Goal: Participate in discussion

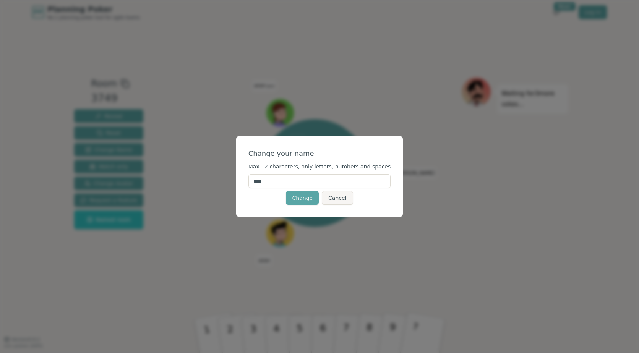
click at [286, 181] on input "****" at bounding box center [320, 181] width 143 height 14
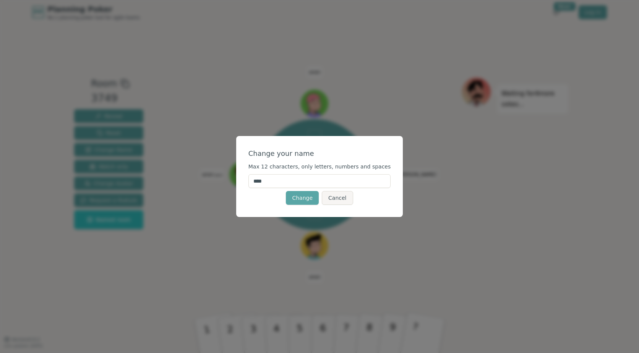
click at [286, 181] on input "****" at bounding box center [320, 181] width 143 height 14
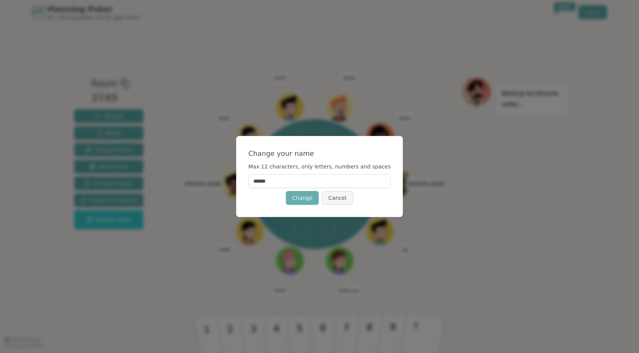
type input "******"
click at [304, 197] on button "Change" at bounding box center [302, 198] width 33 height 14
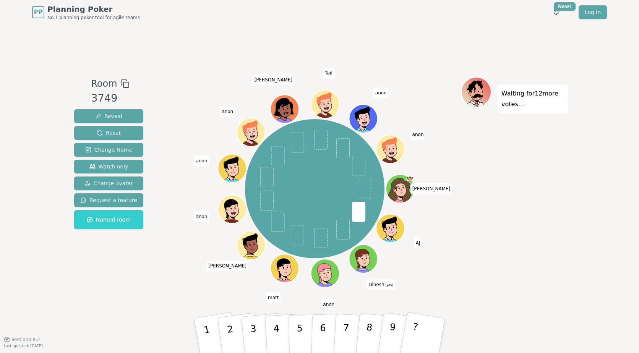
click at [364, 259] on icon at bounding box center [364, 260] width 3 height 3
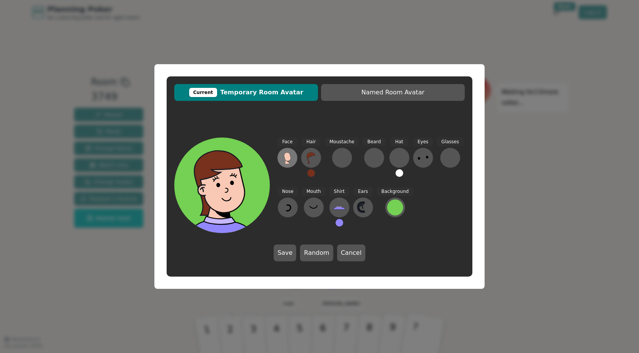
click at [291, 158] on icon at bounding box center [287, 158] width 12 height 12
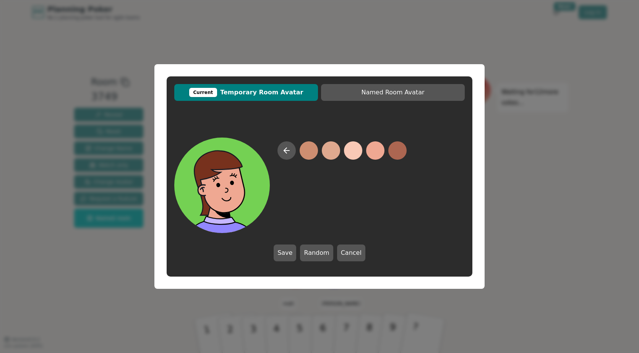
click at [381, 151] on button at bounding box center [375, 150] width 18 height 18
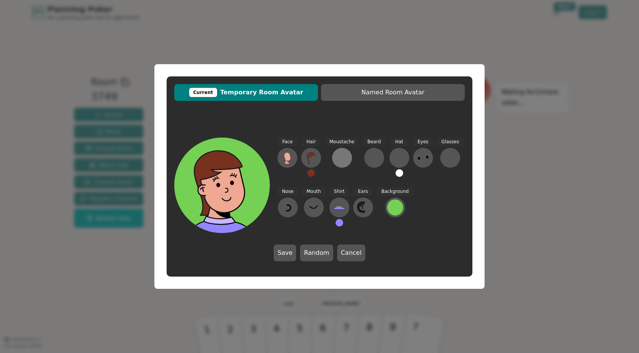
click at [336, 162] on div at bounding box center [342, 158] width 12 height 12
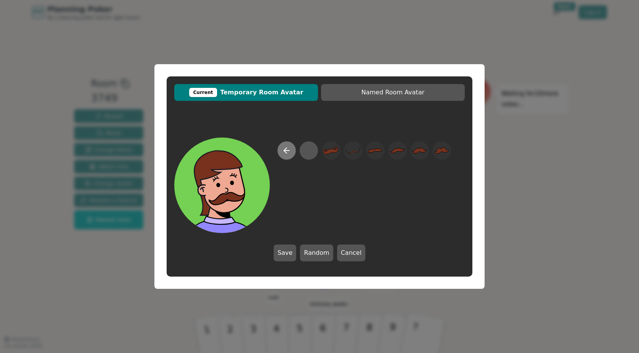
click at [289, 153] on icon at bounding box center [286, 150] width 9 height 9
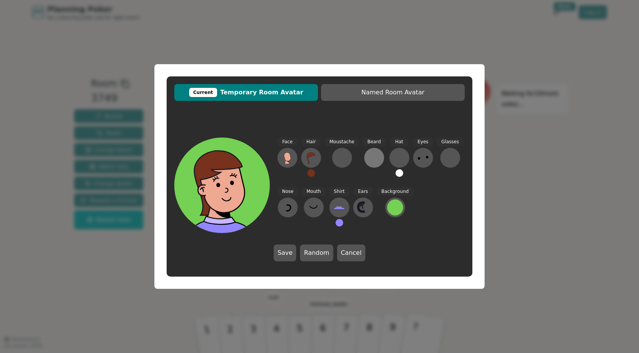
click at [372, 161] on div at bounding box center [374, 158] width 12 height 12
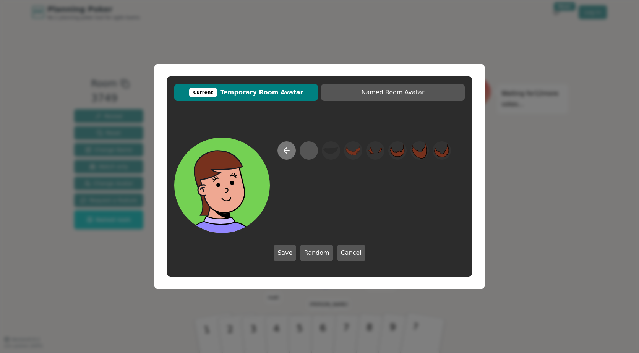
click at [289, 152] on icon at bounding box center [286, 150] width 9 height 9
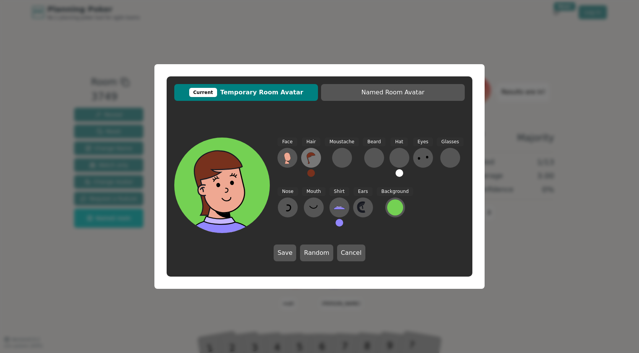
click at [313, 161] on icon at bounding box center [311, 158] width 12 height 12
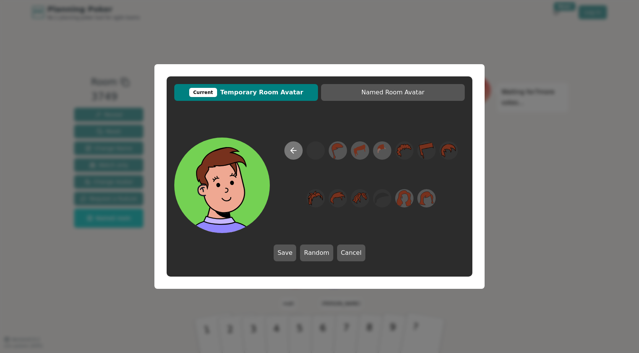
click at [296, 153] on icon at bounding box center [293, 150] width 9 height 9
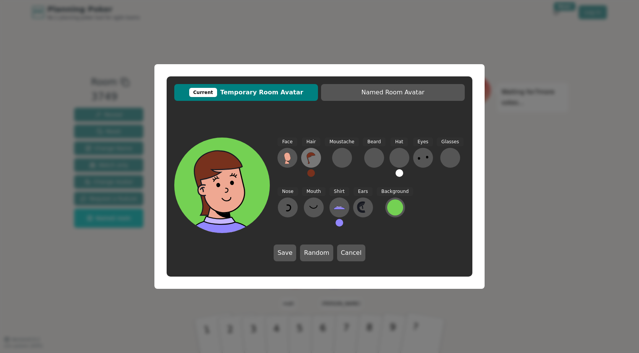
click at [310, 157] on icon at bounding box center [311, 158] width 8 height 11
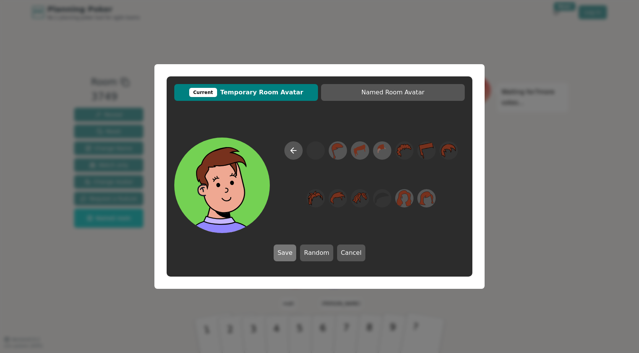
click at [283, 252] on button "Save" at bounding box center [285, 253] width 23 height 17
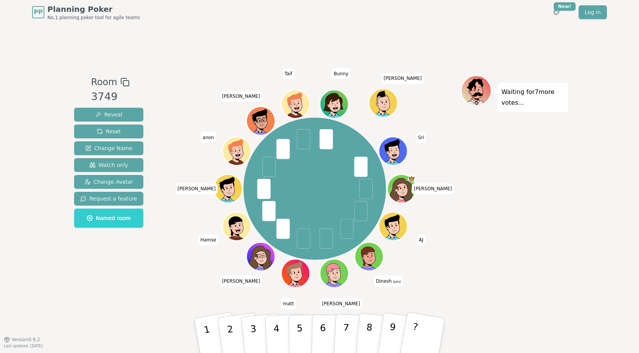
click at [378, 258] on icon at bounding box center [370, 256] width 28 height 3
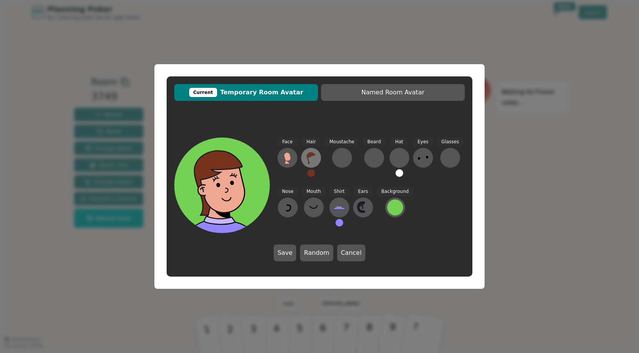
click at [312, 157] on icon at bounding box center [311, 158] width 12 height 12
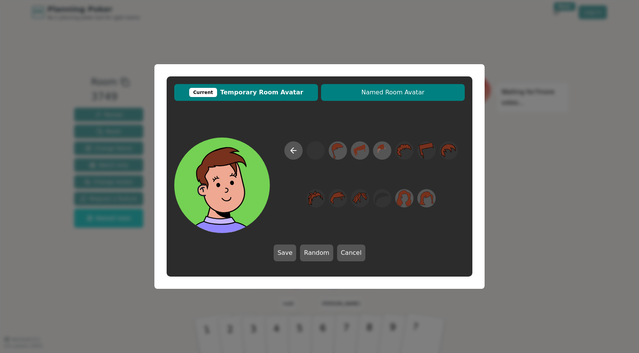
click at [375, 91] on span "Named Room Avatar" at bounding box center [393, 92] width 136 height 9
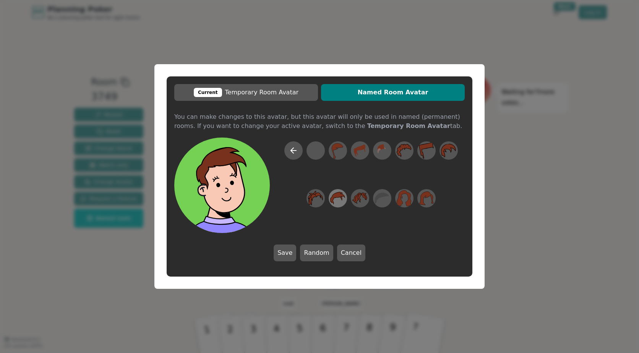
click at [343, 198] on icon at bounding box center [337, 198] width 15 height 13
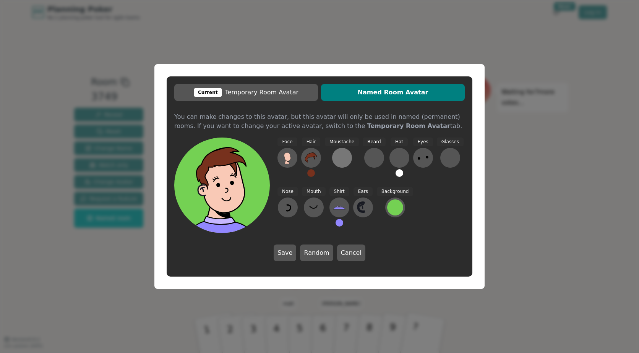
click at [344, 159] on div at bounding box center [342, 158] width 12 height 12
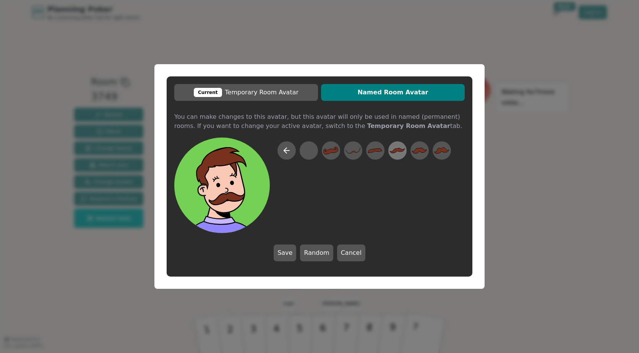
click at [395, 154] on icon at bounding box center [397, 150] width 15 height 17
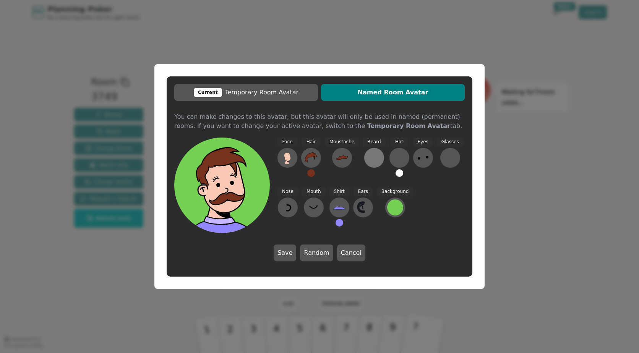
click at [372, 156] on div at bounding box center [374, 158] width 12 height 12
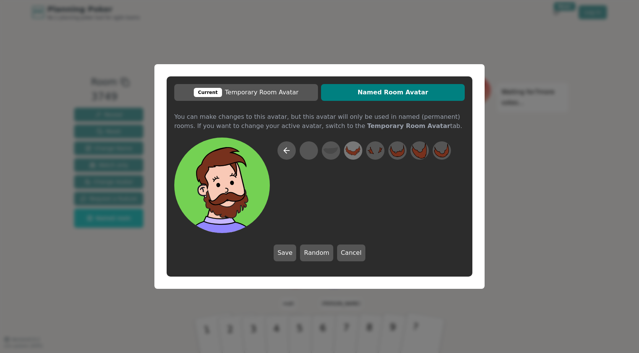
click at [357, 152] on icon at bounding box center [353, 151] width 15 height 10
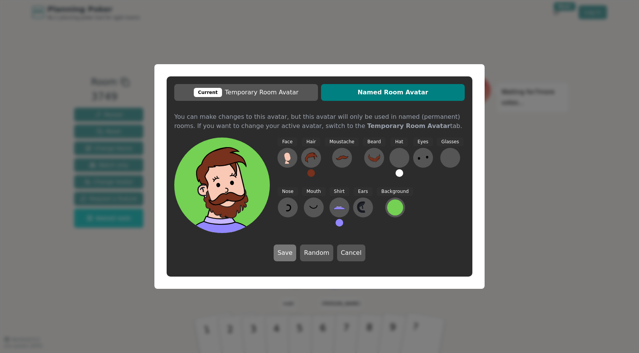
click at [286, 253] on button "Save" at bounding box center [285, 253] width 23 height 17
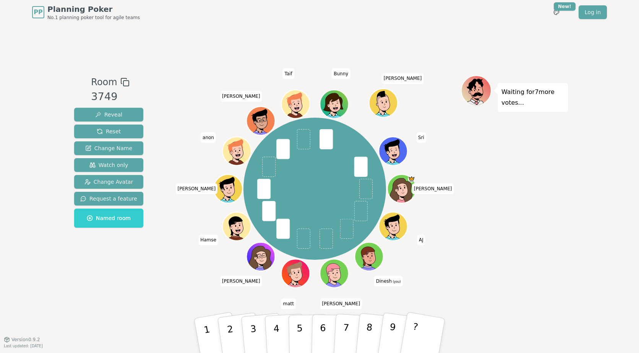
click at [109, 99] on div "3749" at bounding box center [110, 97] width 38 height 16
drag, startPoint x: 109, startPoint y: 99, endPoint x: 167, endPoint y: 89, distance: 59.0
click at [167, 89] on div "Room 3749 Reveal Reset Change Name Watch only Change Avatar Request a feature N…" at bounding box center [319, 181] width 497 height 213
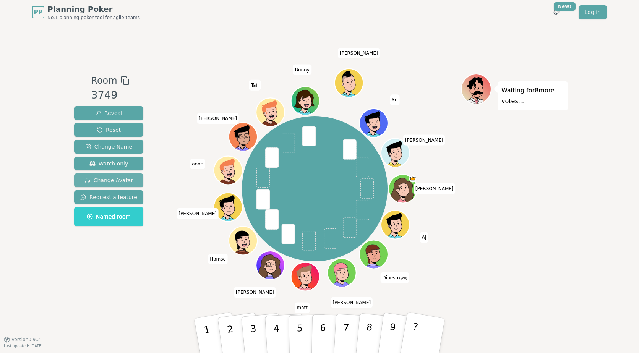
click at [108, 179] on span "Change Avatar" at bounding box center [108, 181] width 49 height 8
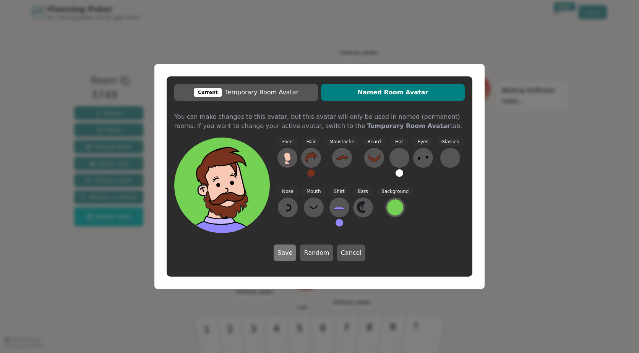
click at [291, 251] on button "Save" at bounding box center [285, 253] width 23 height 17
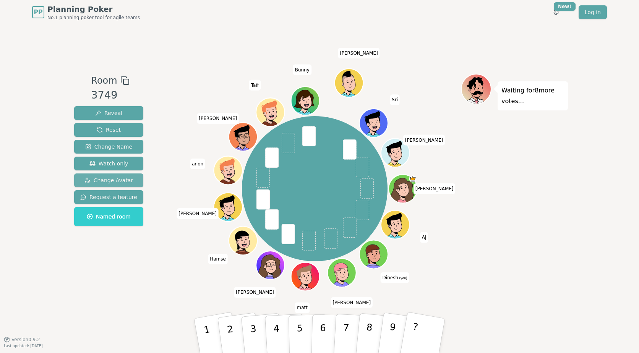
click at [115, 182] on span "Change Avatar" at bounding box center [108, 181] width 49 height 8
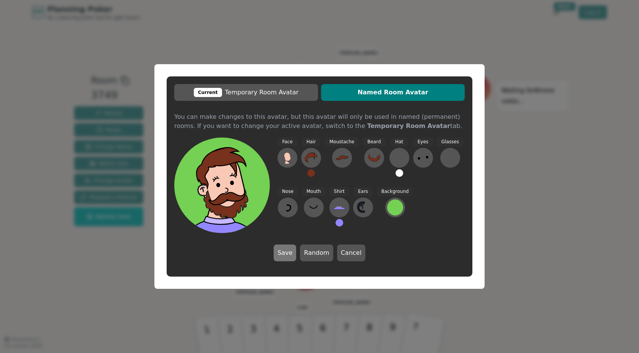
click at [286, 252] on button "Save" at bounding box center [285, 253] width 23 height 17
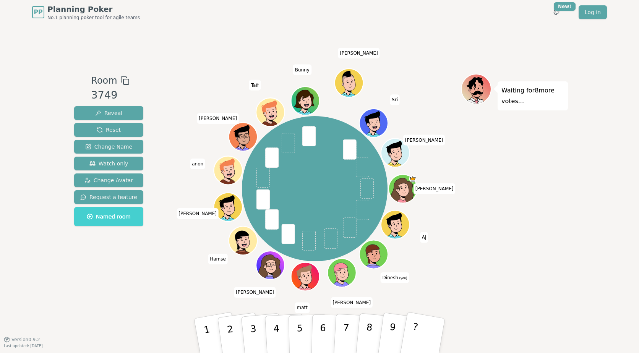
click at [120, 220] on span "Named room" at bounding box center [109, 217] width 44 height 8
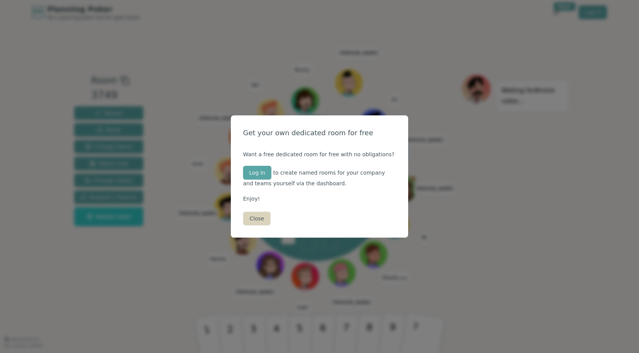
click at [256, 217] on button "Close" at bounding box center [257, 219] width 28 height 14
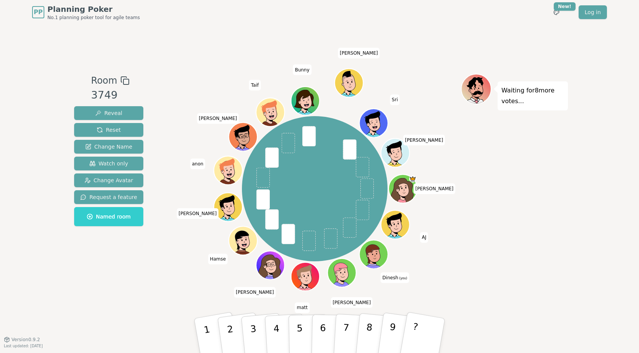
click at [377, 253] on icon at bounding box center [375, 254] width 28 height 3
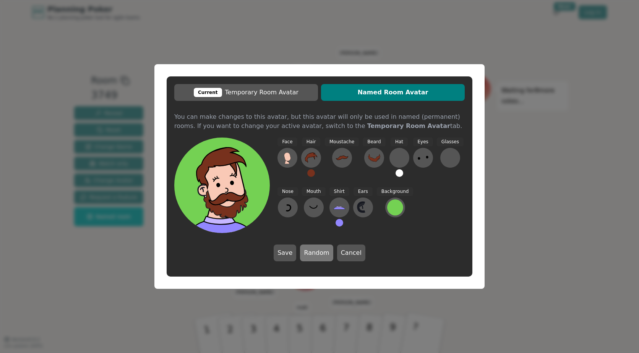
click at [320, 252] on button "Random" at bounding box center [316, 253] width 33 height 17
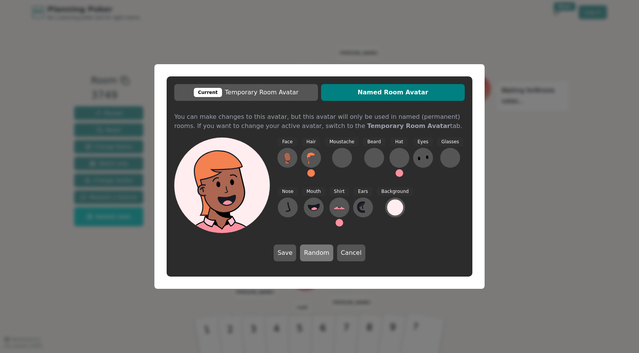
click at [320, 252] on button "Random" at bounding box center [316, 253] width 33 height 17
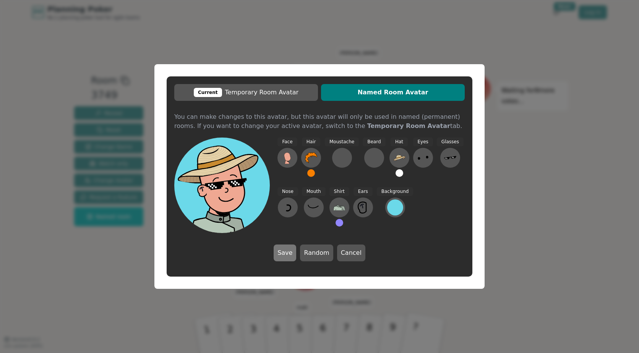
click at [289, 253] on button "Save" at bounding box center [285, 253] width 23 height 17
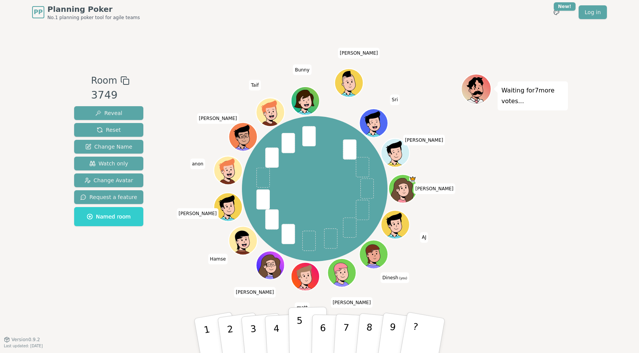
click at [301, 336] on p "5" at bounding box center [300, 335] width 6 height 41
click at [343, 333] on button "7" at bounding box center [354, 336] width 42 height 60
click at [344, 330] on p "7" at bounding box center [346, 336] width 8 height 42
click at [348, 324] on p "7" at bounding box center [346, 336] width 8 height 42
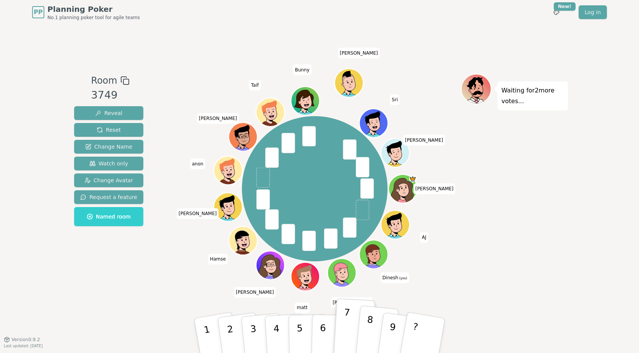
click at [369, 324] on p "8" at bounding box center [369, 335] width 10 height 42
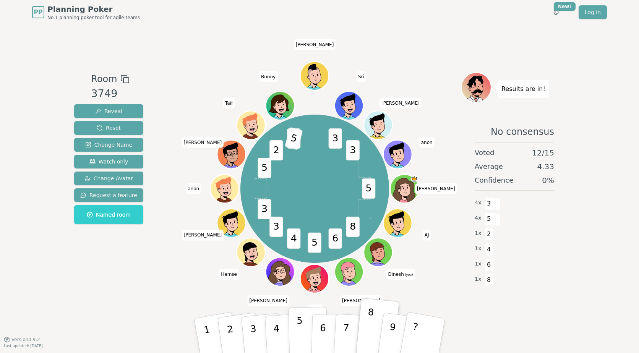
click at [301, 330] on p "5" at bounding box center [300, 335] width 6 height 41
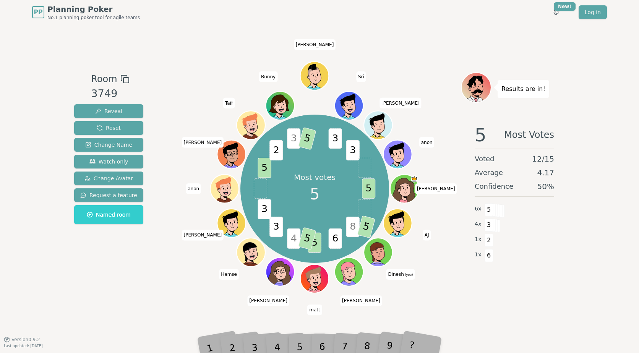
click at [379, 255] on icon at bounding box center [380, 257] width 14 height 4
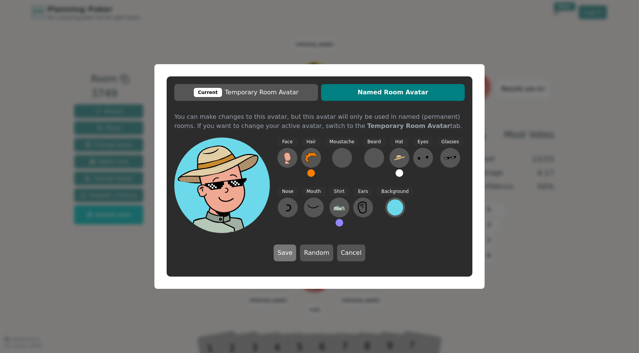
click at [289, 253] on button "Save" at bounding box center [285, 253] width 23 height 17
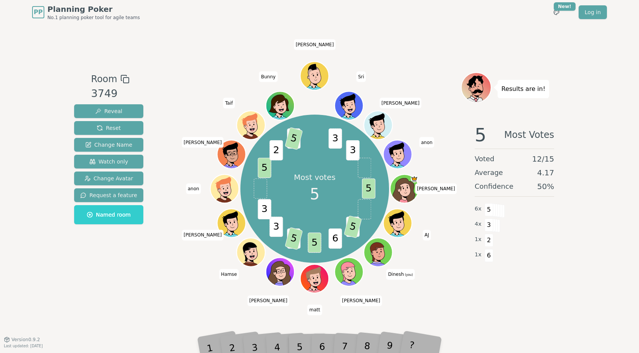
click at [492, 212] on span at bounding box center [491, 209] width 9 height 13
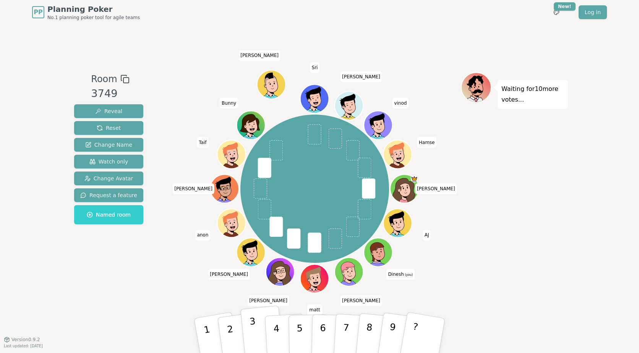
click at [262, 329] on button "3" at bounding box center [262, 336] width 44 height 61
click at [273, 335] on button "4" at bounding box center [286, 336] width 42 height 60
click at [253, 328] on p "3" at bounding box center [254, 337] width 10 height 42
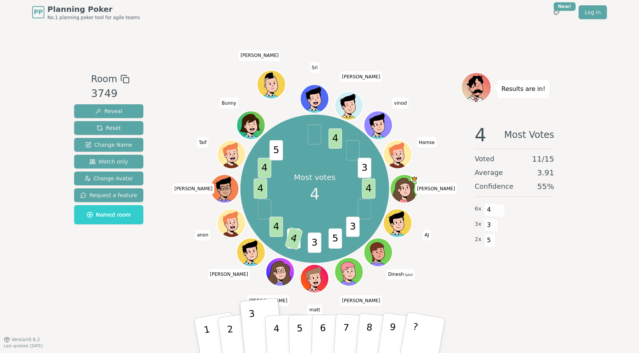
click at [173, 266] on div "Most votes 4 4 3 5 3 5 4 4 4 4 5 4 3 [PERSON_NAME] [PERSON_NAME] [PERSON_NAME] …" at bounding box center [315, 189] width 292 height 206
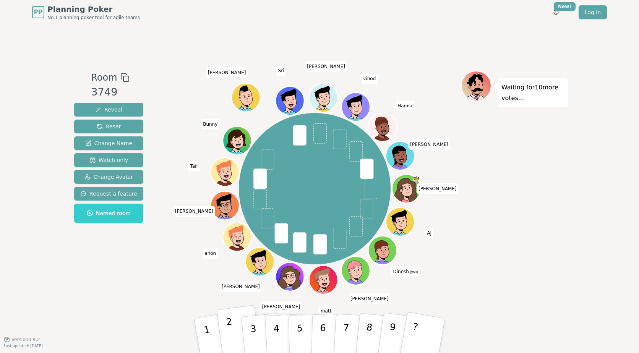
click at [229, 331] on p "2" at bounding box center [231, 337] width 11 height 42
click at [489, 276] on div "Waiting for 9 more votes..." at bounding box center [514, 182] width 107 height 223
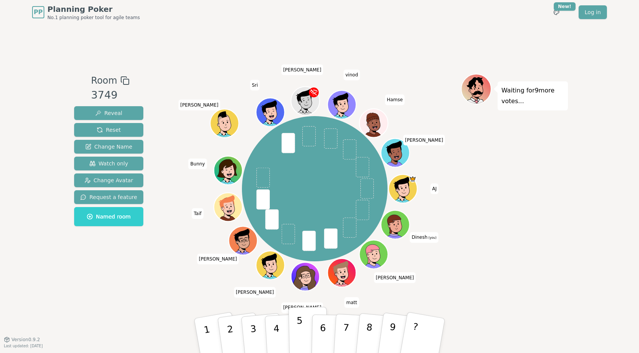
click at [302, 338] on p "5" at bounding box center [300, 335] width 6 height 41
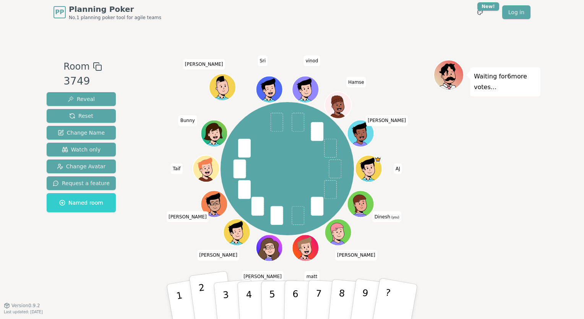
click at [209, 297] on button "2" at bounding box center [211, 302] width 45 height 62
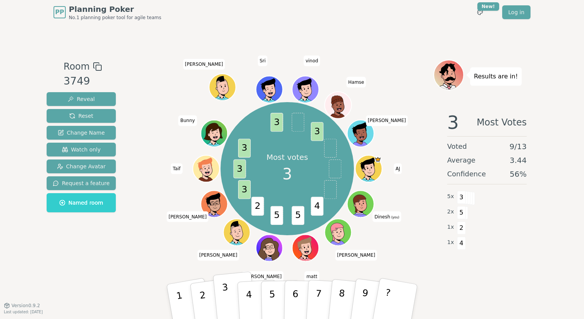
click at [229, 287] on button "3" at bounding box center [235, 301] width 44 height 61
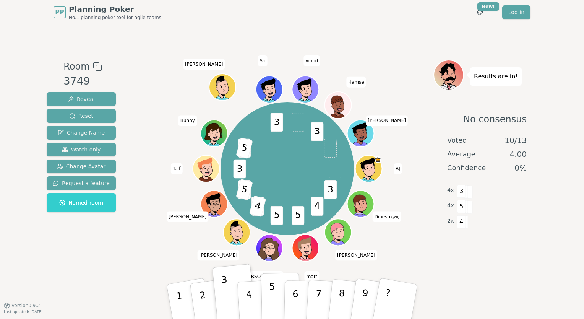
click at [275, 296] on button "5" at bounding box center [280, 302] width 39 height 58
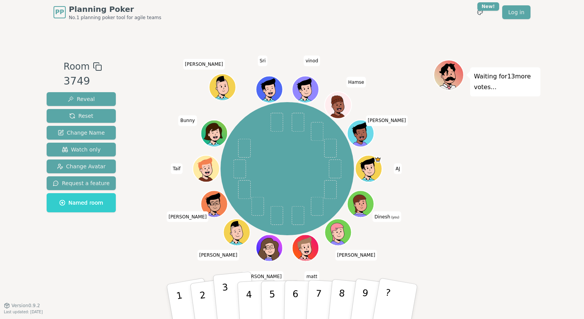
click at [221, 288] on button "3" at bounding box center [235, 301] width 44 height 61
click at [228, 297] on button "3" at bounding box center [235, 301] width 44 height 61
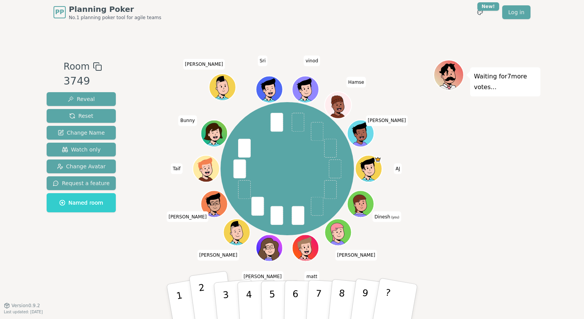
click at [198, 299] on button "2" at bounding box center [211, 302] width 45 height 62
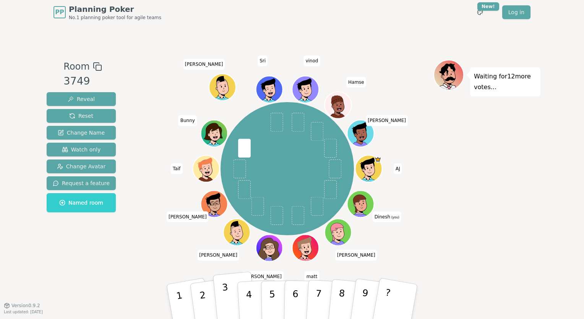
click at [232, 297] on button "3" at bounding box center [235, 301] width 44 height 61
click at [247, 295] on p "4" at bounding box center [249, 302] width 8 height 42
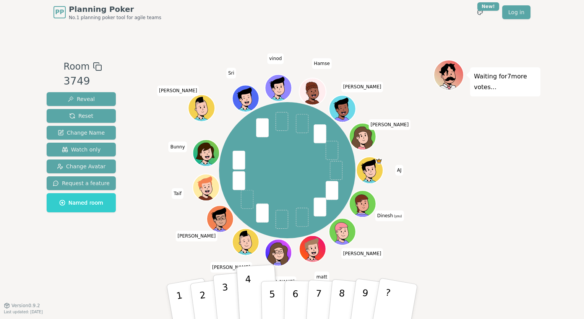
click at [226, 297] on p "3" at bounding box center [227, 303] width 10 height 42
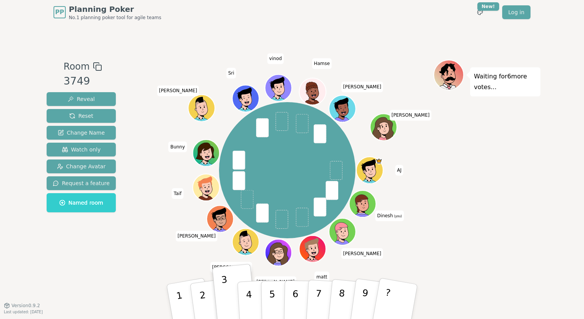
click at [477, 257] on div "Waiting for 6 more votes..." at bounding box center [487, 165] width 107 height 210
click at [278, 279] on span "[PERSON_NAME]" at bounding box center [276, 281] width 42 height 11
click at [198, 257] on div "[PERSON_NAME] [PERSON_NAME] (you) [PERSON_NAME] [PERSON_NAME] [PERSON_NAME] [PE…" at bounding box center [287, 169] width 292 height 193
